Goal: Task Accomplishment & Management: Manage account settings

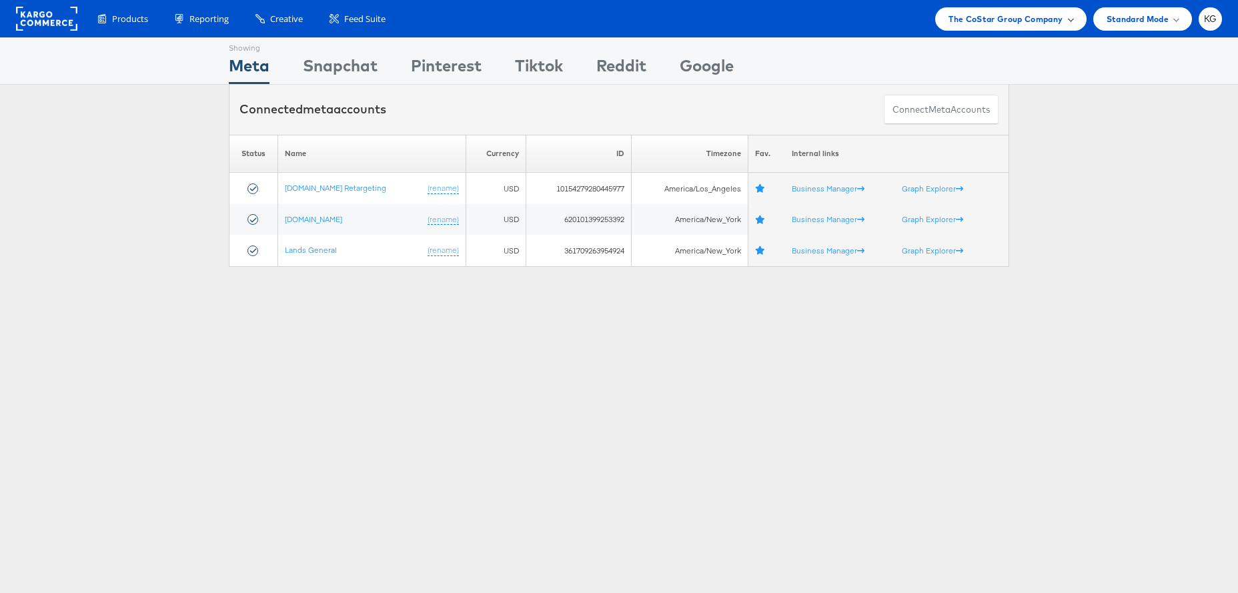
click at [1057, 11] on div "The CoStar Group Company" at bounding box center [1011, 18] width 151 height 23
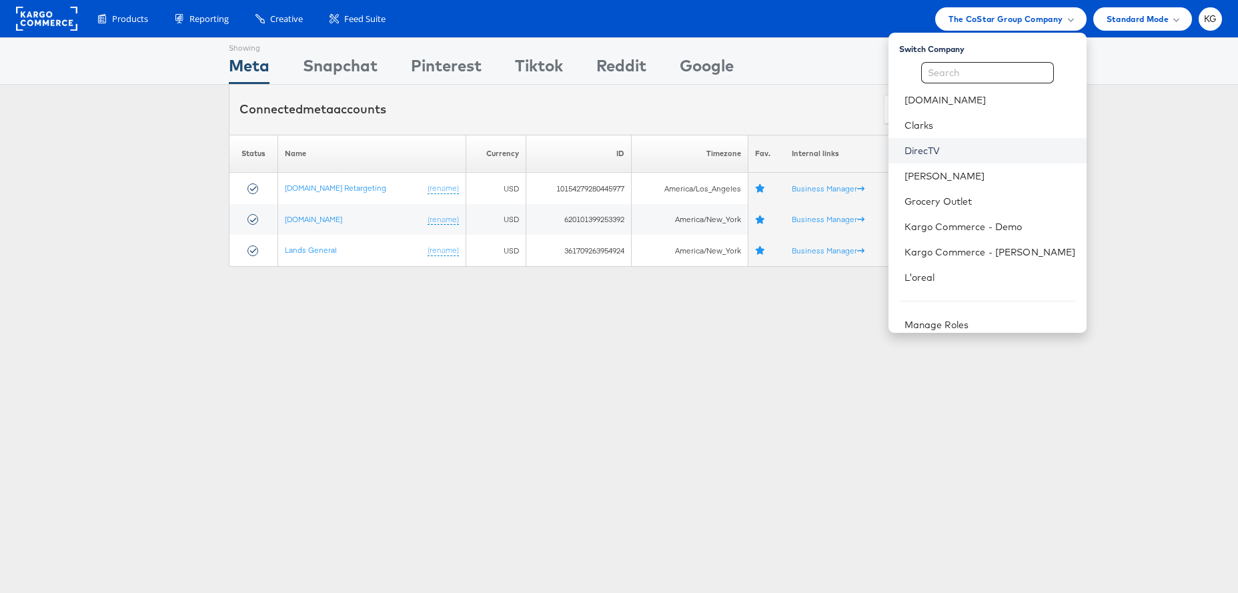
click at [984, 149] on link "DirecTV" at bounding box center [990, 150] width 171 height 13
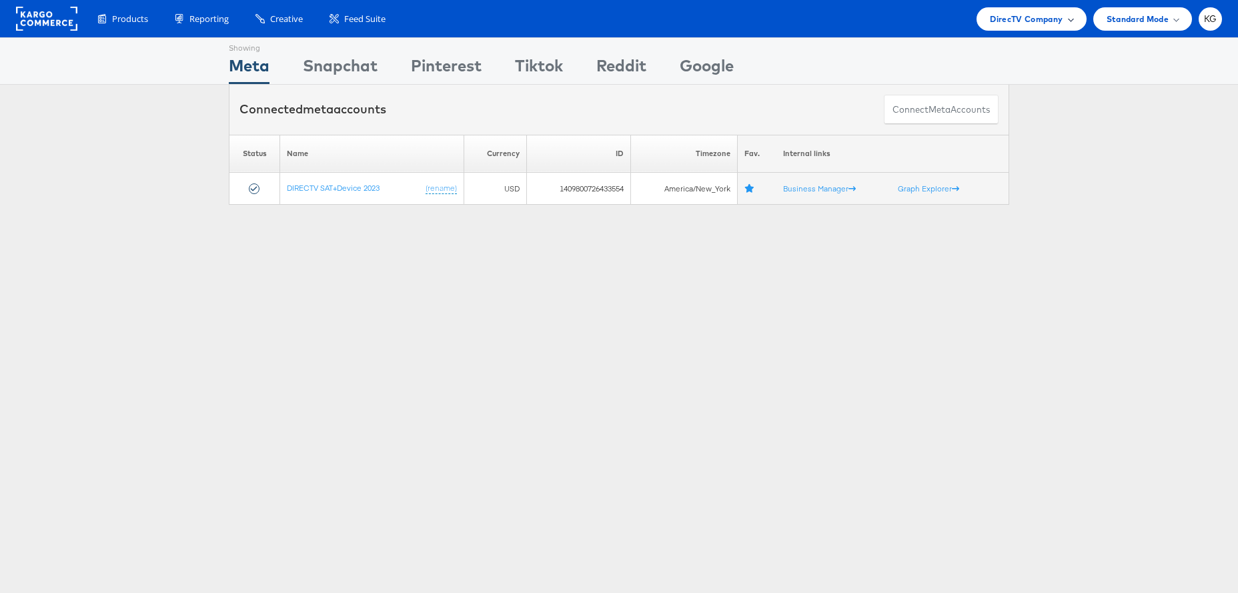
click at [1040, 18] on span "DirecTV Company" at bounding box center [1026, 19] width 73 height 14
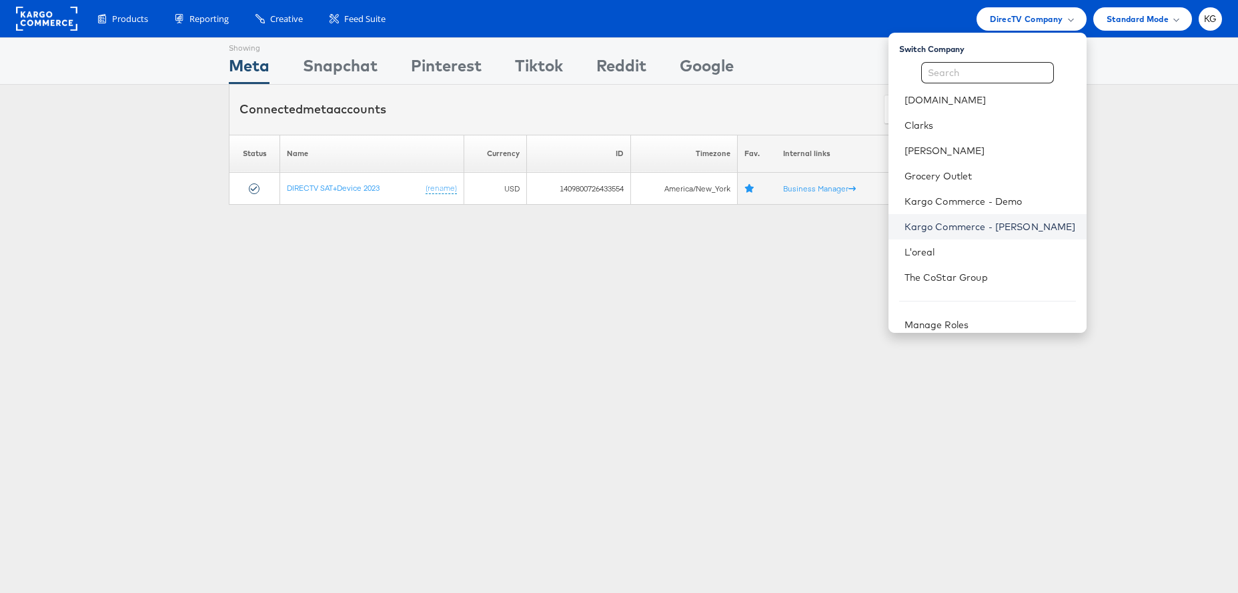
click at [1034, 228] on link "Kargo Commerce - [PERSON_NAME]" at bounding box center [990, 226] width 171 height 13
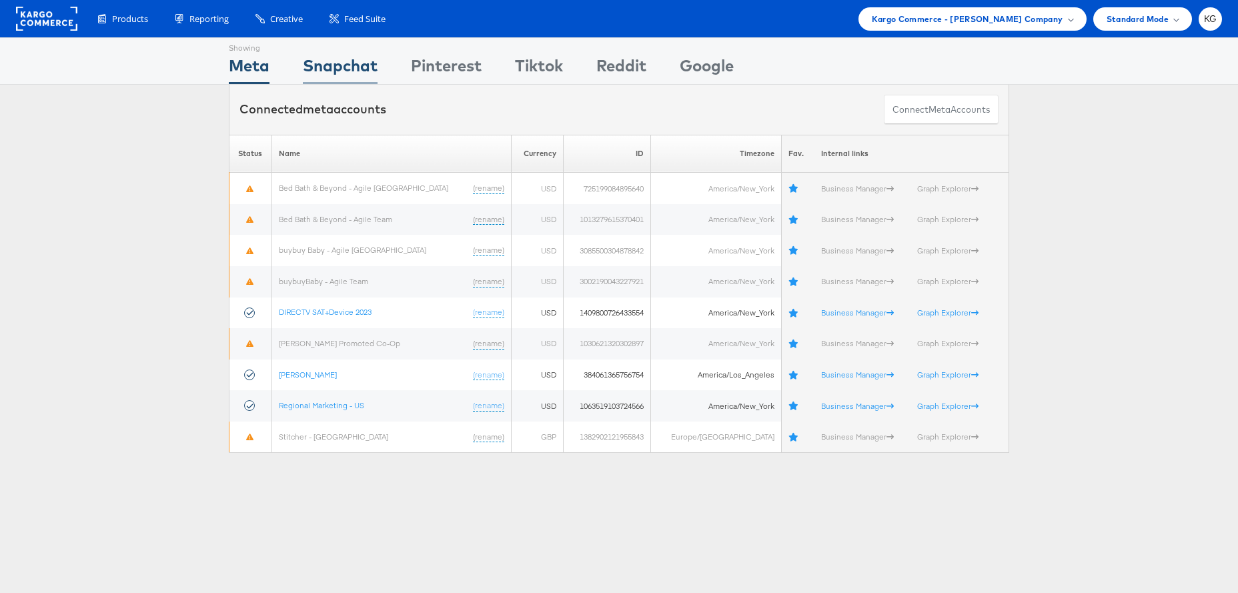
click at [346, 67] on div "Snapchat" at bounding box center [340, 69] width 75 height 30
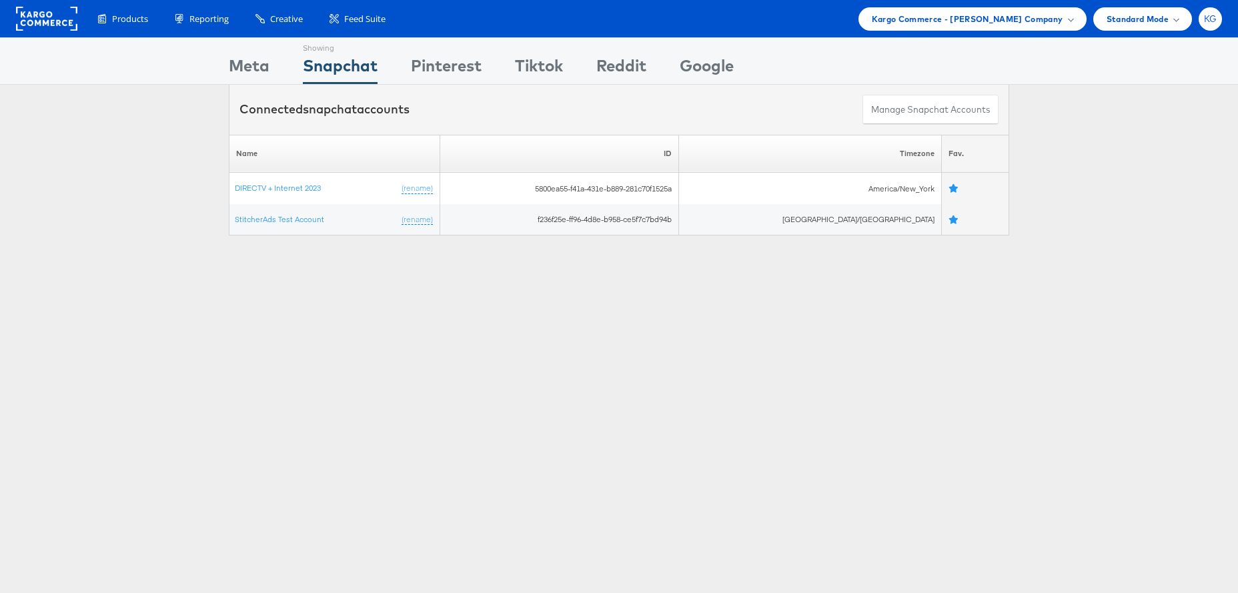
click at [1208, 20] on span "KG" at bounding box center [1210, 19] width 13 height 9
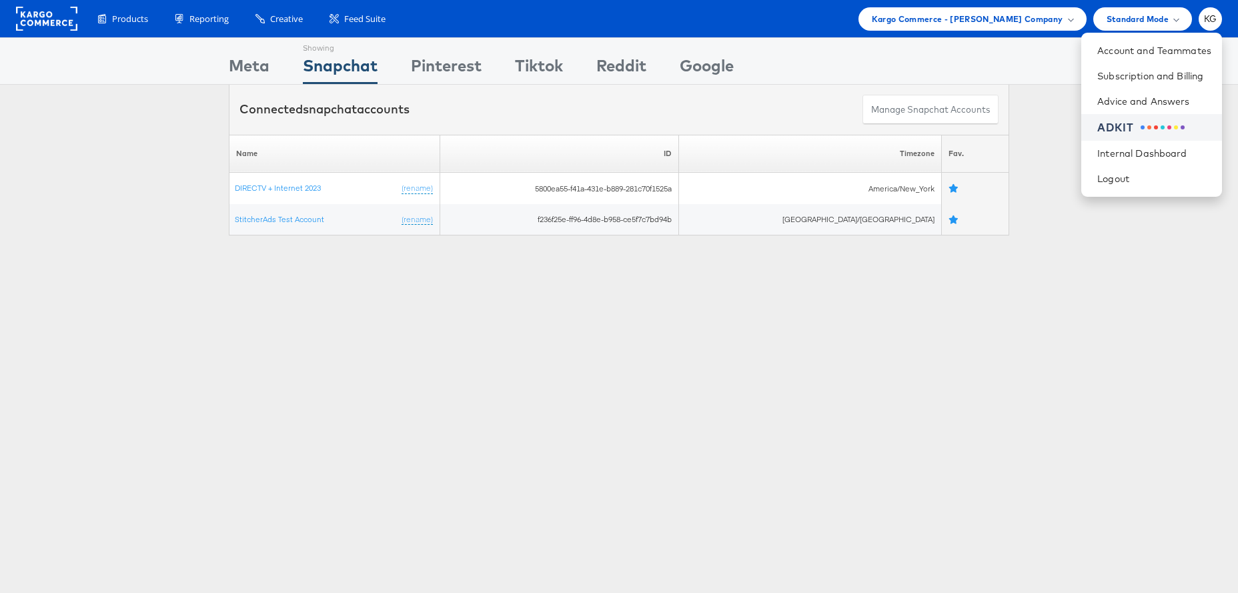
click at [1129, 129] on div "ADKIT" at bounding box center [1116, 127] width 37 height 15
